Goal: Task Accomplishment & Management: Manage account settings

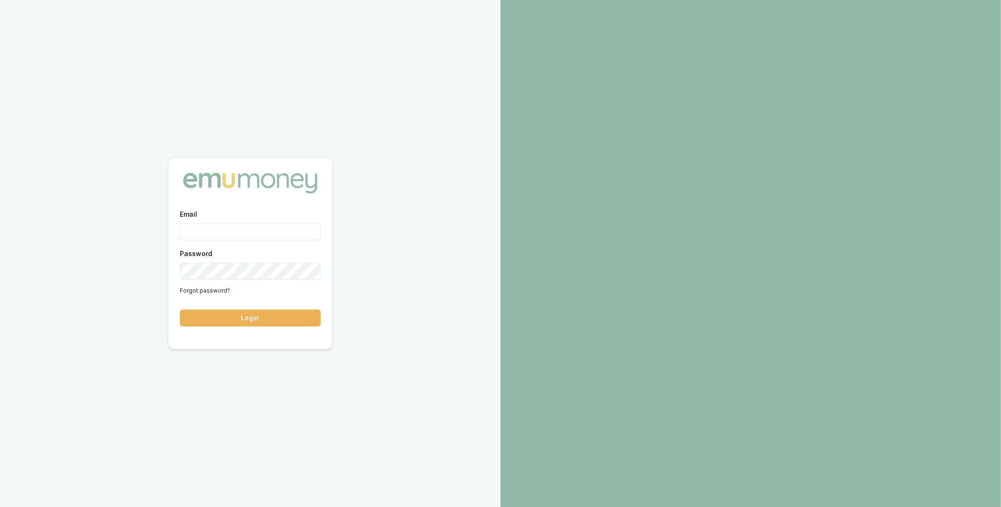
click at [251, 229] on input "Email" at bounding box center [250, 231] width 141 height 17
type input "m@[DOMAIN_NAME]"
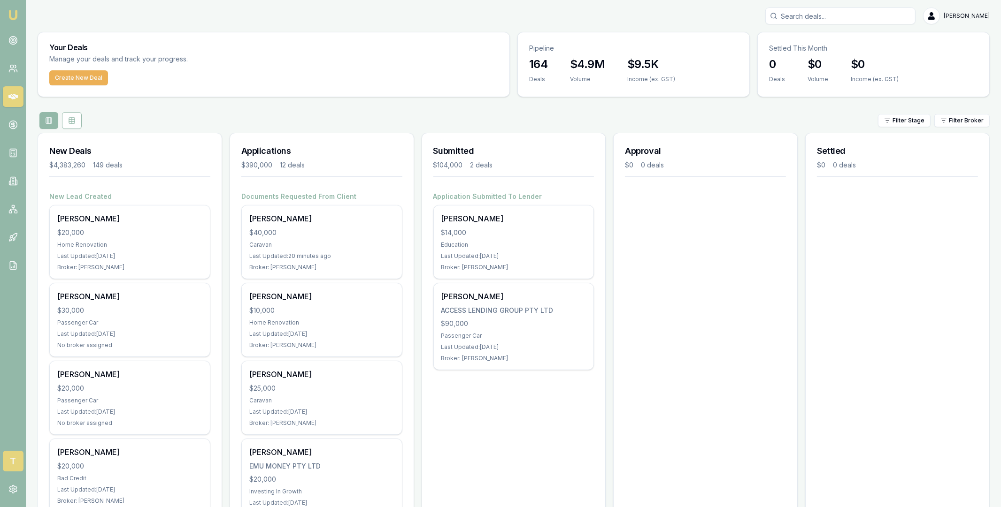
click at [13, 457] on span "T" at bounding box center [13, 461] width 21 height 21
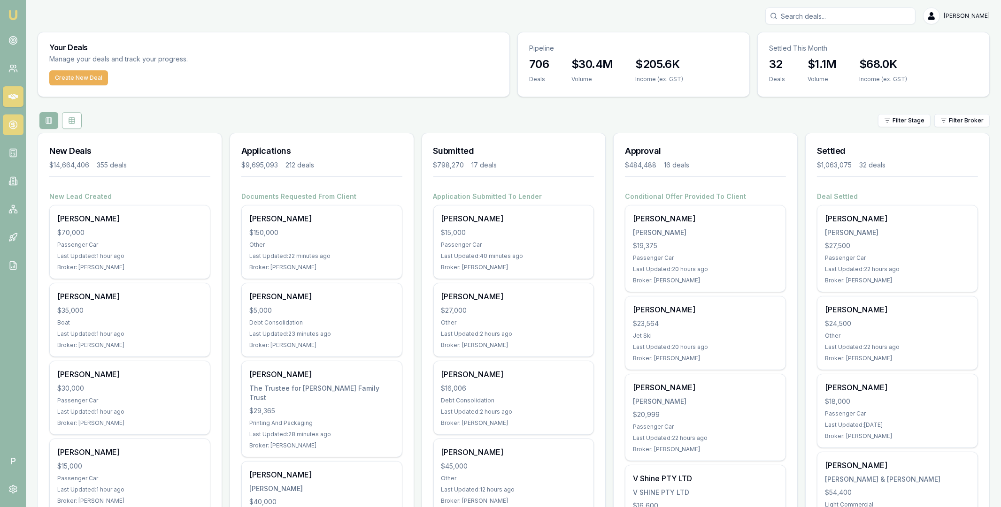
click at [14, 125] on icon at bounding box center [12, 124] width 9 height 9
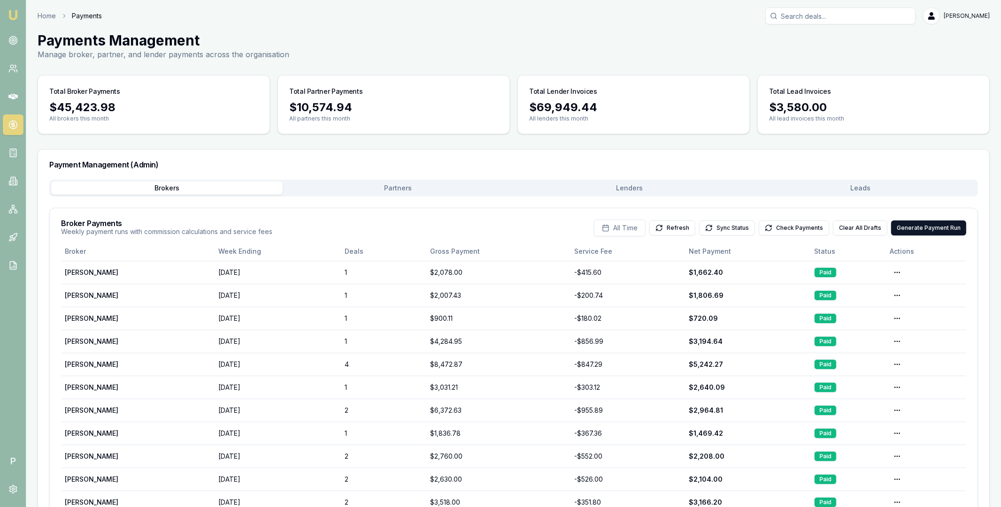
click at [590, 183] on button "Lenders" at bounding box center [629, 188] width 231 height 13
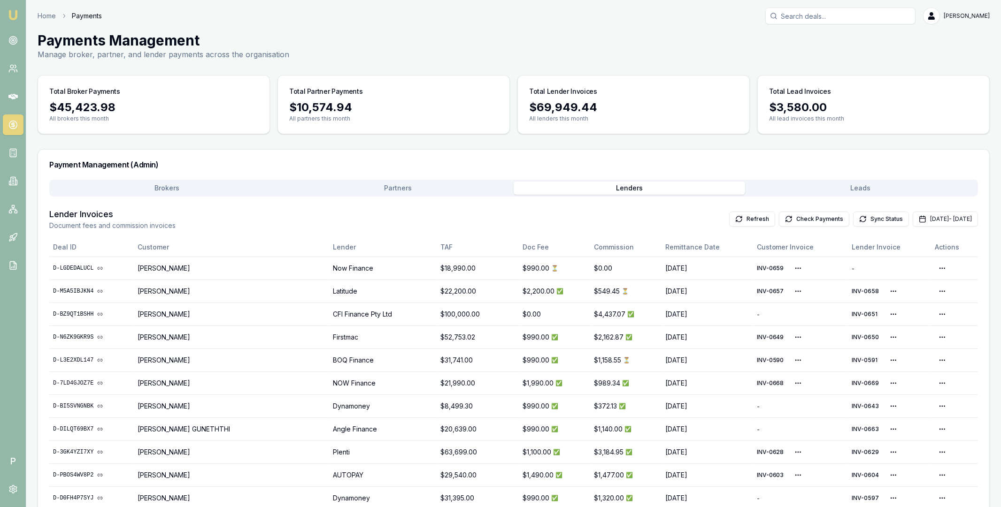
click at [805, 163] on h3 "Payment Management (Admin)" at bounding box center [513, 165] width 928 height 8
click at [859, 54] on div "Payments Management Manage broker, partner, and lender payments across the orga…" at bounding box center [514, 46] width 952 height 28
